Goal: Check status: Check status

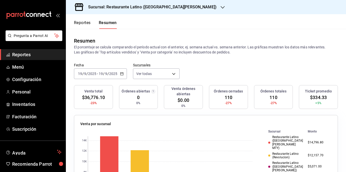
click at [152, 3] on div "Sucursal: Restaurante Latino ([GEOGRAPHIC_DATA][PERSON_NAME])" at bounding box center [148, 7] width 157 height 14
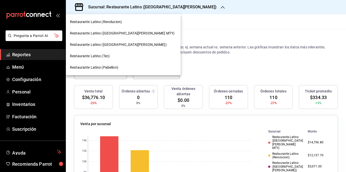
click at [117, 24] on span "Restaurante Latino (Revolucion)" at bounding box center [96, 21] width 52 height 5
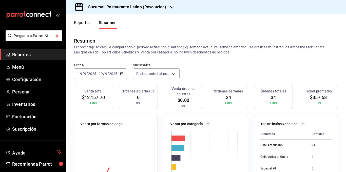
click at [136, 54] on p "El porcentaje se calcula comparando el período actual con el anterior, ej. sema…" at bounding box center [206, 50] width 264 height 10
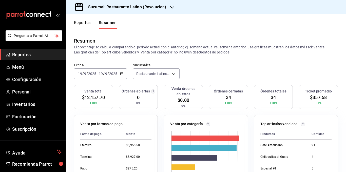
click at [120, 75] on \(Stroke\) "button" at bounding box center [121, 74] width 3 height 3
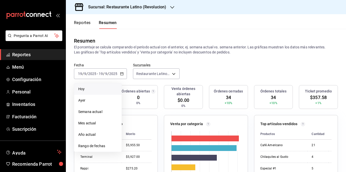
click at [91, 90] on span "Hoy" at bounding box center [97, 88] width 39 height 5
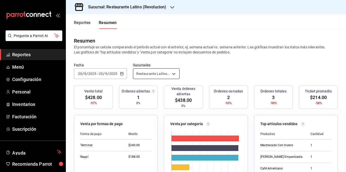
click at [171, 74] on body "Pregunta a Parrot AI Reportes Menú Configuración Personal Inventarios Facturaci…" at bounding box center [173, 86] width 346 height 172
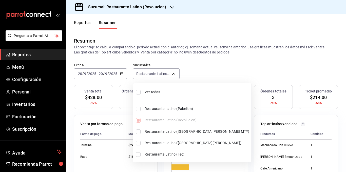
click at [162, 91] on span "Ver todas" at bounding box center [197, 91] width 105 height 5
type input "[object Object],[object Object],[object Object],[object Object],[object Object]"
checkbox input "true"
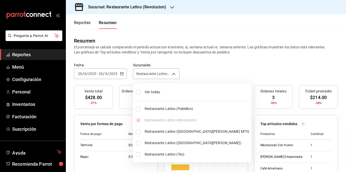
checkbox input "true"
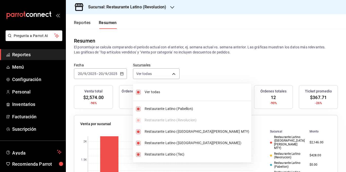
click at [200, 50] on div at bounding box center [173, 86] width 346 height 172
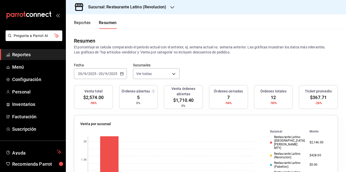
click at [222, 45] on p "El porcentaje se calcula comparando el período actual con el anterior, ej. sema…" at bounding box center [206, 50] width 264 height 10
